Goal: Information Seeking & Learning: Learn about a topic

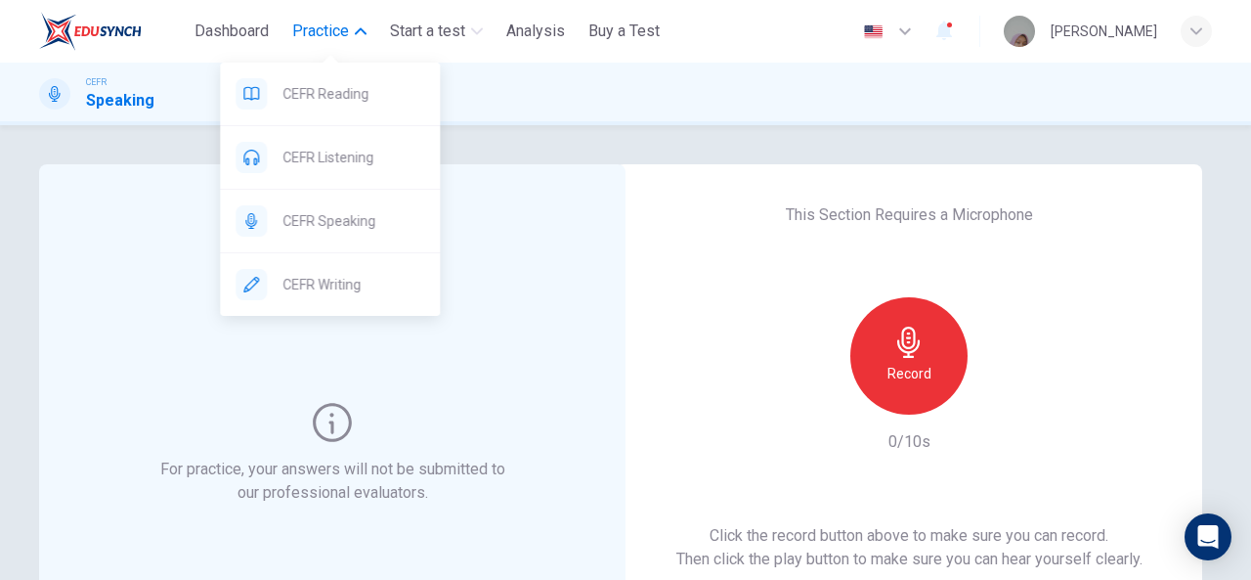
click at [335, 36] on span "Practice" at bounding box center [320, 31] width 57 height 23
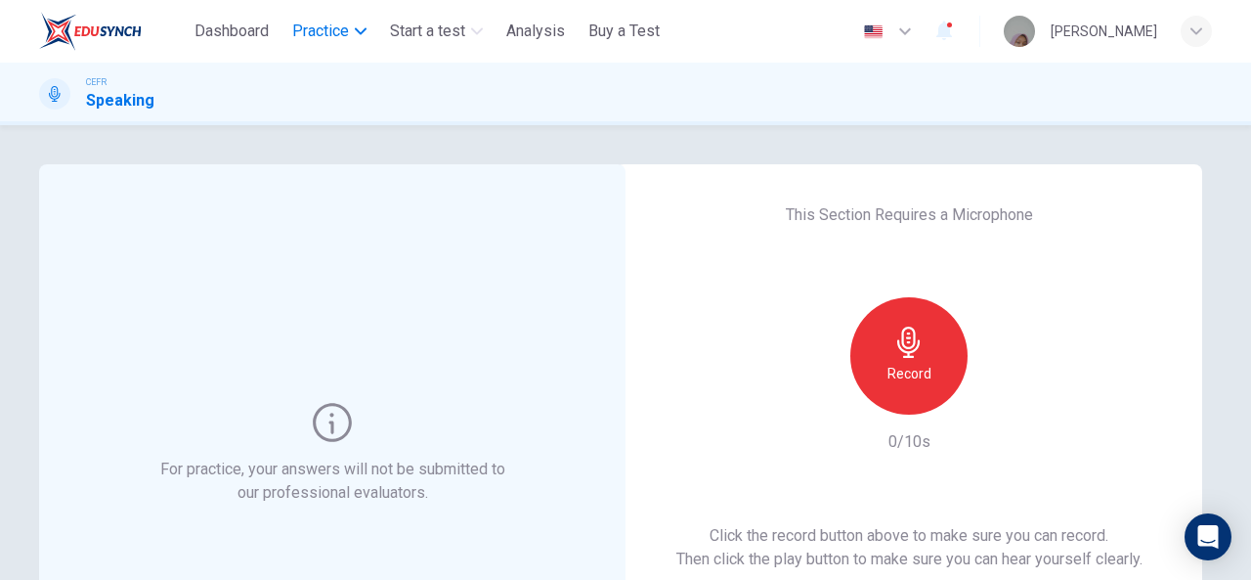
click at [335, 36] on span "Practice" at bounding box center [320, 31] width 57 height 23
click at [605, 250] on div "For practice, your answers will not be submitted to our professional evaluators." at bounding box center [332, 453] width 586 height 579
click at [952, 31] on icon "button" at bounding box center [944, 32] width 16 height 20
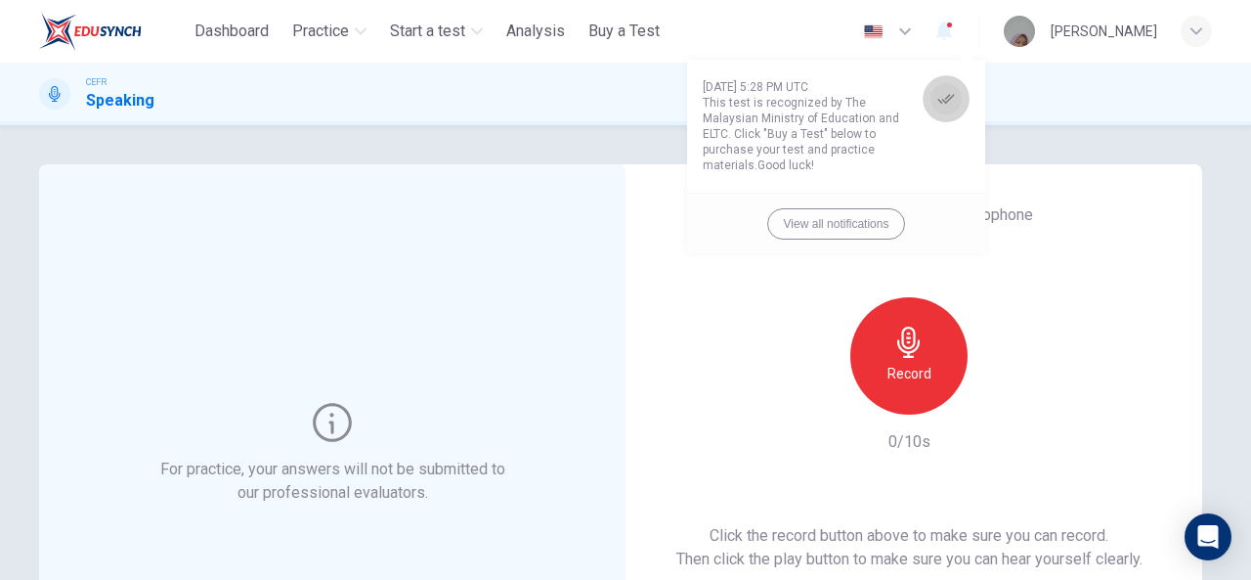
click at [943, 108] on div "button" at bounding box center [945, 98] width 31 height 31
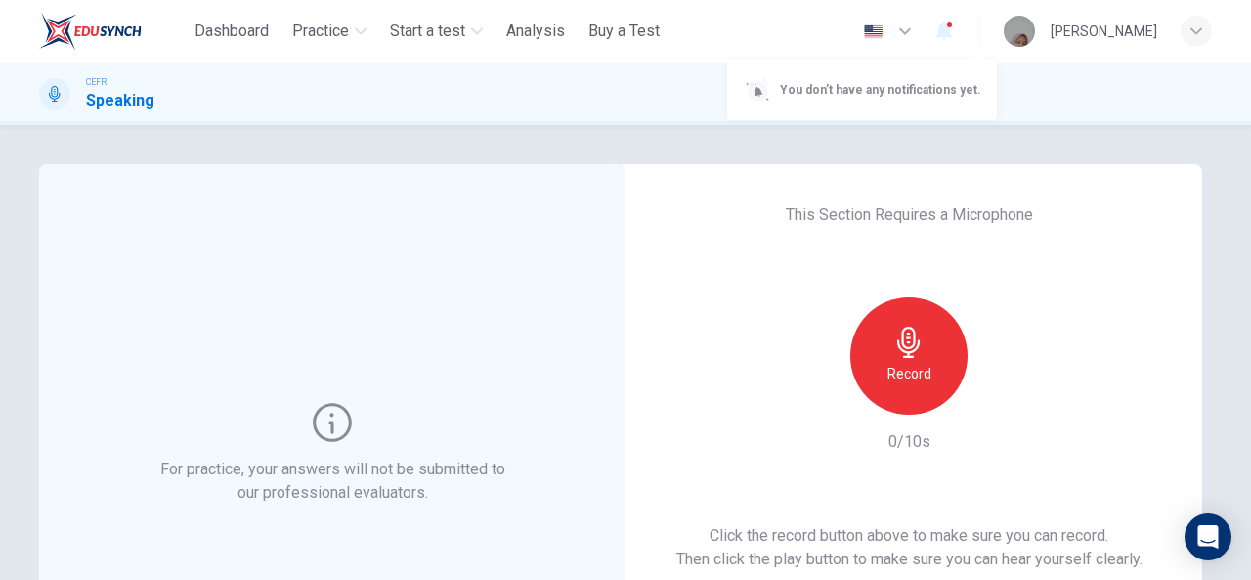
click at [936, 87] on span "You don’t have any notifications yet." at bounding box center [880, 89] width 201 height 23
click at [1093, 42] on div at bounding box center [625, 290] width 1251 height 580
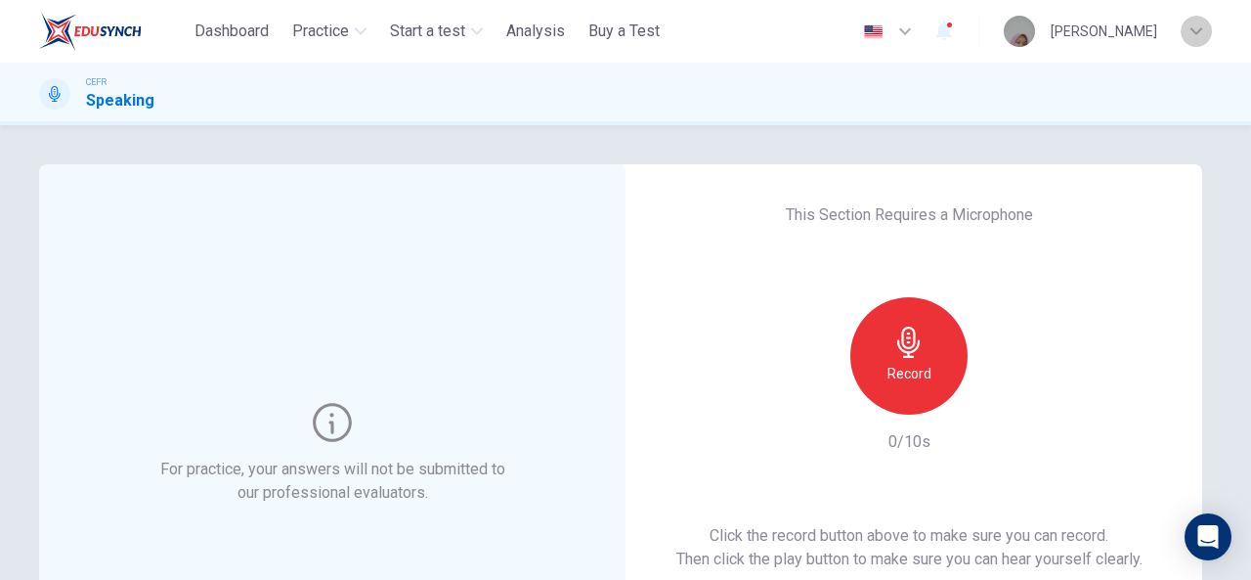
click at [1197, 36] on icon "button" at bounding box center [1196, 31] width 12 height 12
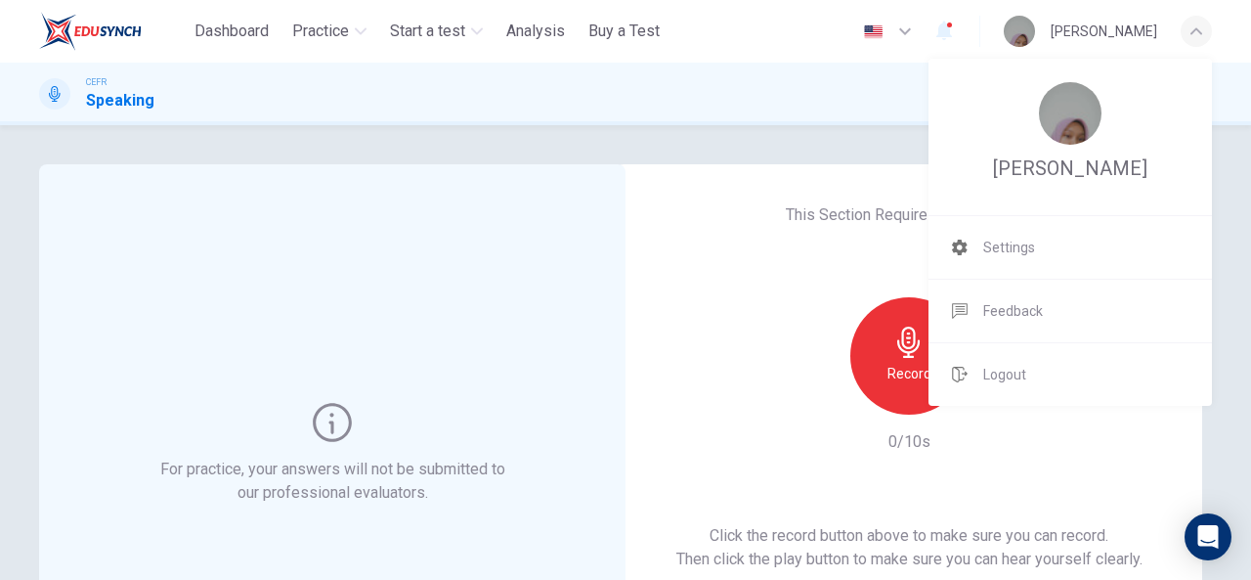
click at [521, 20] on div at bounding box center [625, 290] width 1251 height 580
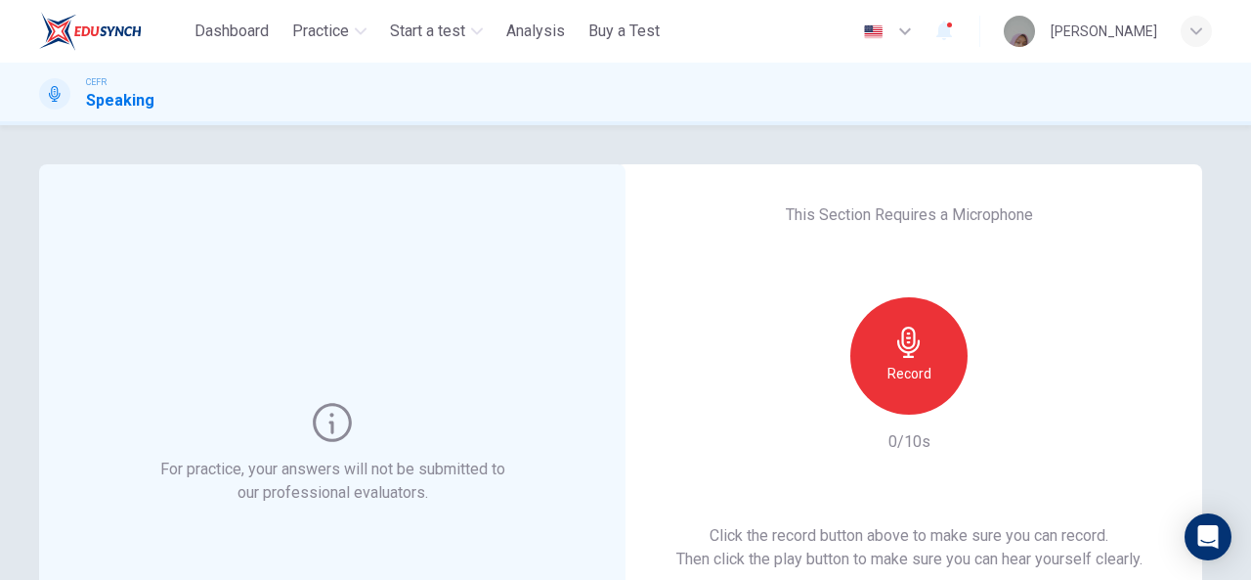
click at [534, 35] on span "Analysis" at bounding box center [535, 31] width 59 height 23
